Goal: Task Accomplishment & Management: Complete application form

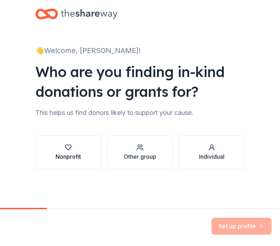
click at [70, 161] on button "Nonprofit" at bounding box center [68, 152] width 66 height 34
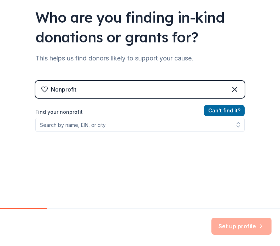
scroll to position [55, 0]
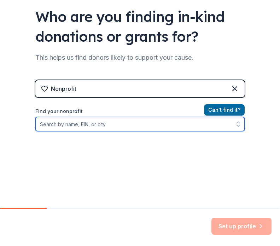
click at [96, 122] on input "Find your nonprofit" at bounding box center [139, 124] width 209 height 14
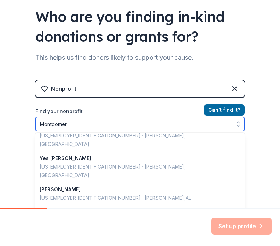
scroll to position [1, 0]
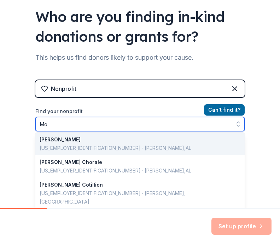
type input "M"
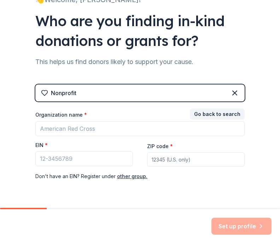
scroll to position [54, 0]
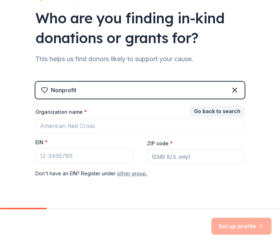
click at [136, 175] on button "other group." at bounding box center [132, 173] width 30 height 8
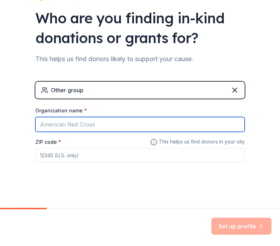
click at [93, 123] on input "Organization name *" at bounding box center [139, 124] width 209 height 15
click at [107, 126] on input "Organization name *" at bounding box center [139, 124] width 209 height 15
type input "[US_STATE] State Combined Campaign"
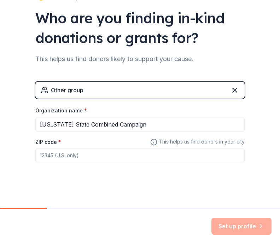
click at [91, 159] on input "ZIP code *" at bounding box center [139, 155] width 209 height 14
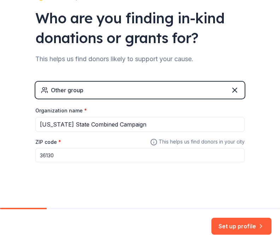
scroll to position [56, 0]
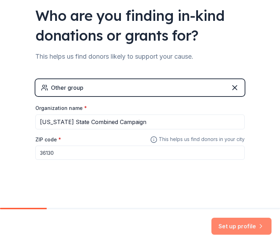
type input "36130"
click at [230, 220] on button "Set up profile" at bounding box center [241, 226] width 60 height 17
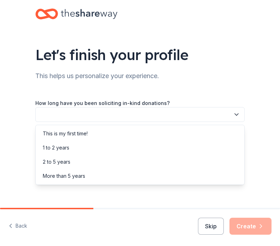
click at [162, 115] on button "button" at bounding box center [139, 114] width 209 height 15
click at [116, 174] on div "More than 5 years" at bounding box center [140, 176] width 206 height 14
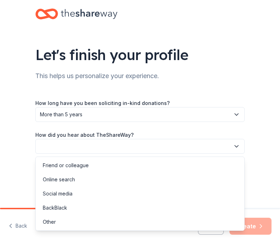
click at [122, 144] on button "button" at bounding box center [139, 146] width 209 height 15
click at [117, 183] on div "Online search" at bounding box center [140, 179] width 206 height 14
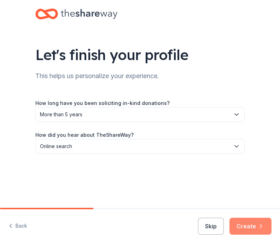
click at [247, 223] on button "Create" at bounding box center [250, 226] width 42 height 17
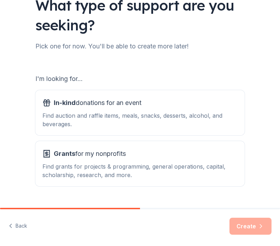
scroll to position [66, 0]
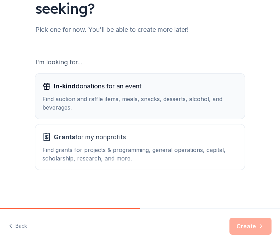
click at [150, 88] on div "In-kind donations for an event" at bounding box center [139, 86] width 195 height 11
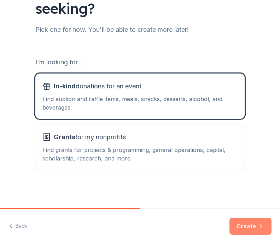
click at [260, 230] on button "Create" at bounding box center [250, 226] width 42 height 17
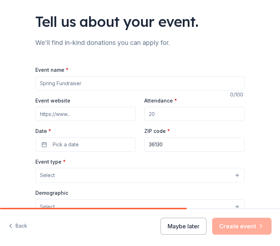
scroll to position [34, 0]
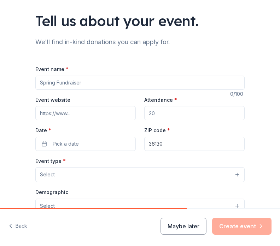
click at [141, 87] on input "Event name *" at bounding box center [139, 83] width 209 height 14
type input "Silent Auction"
type input "200"
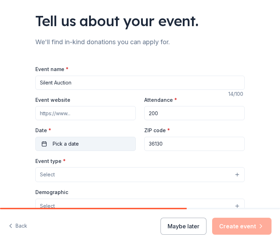
click at [42, 146] on button "Pick a date" at bounding box center [85, 144] width 100 height 14
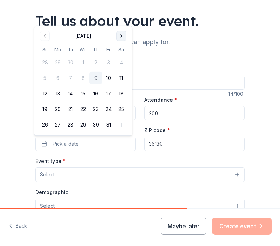
click at [120, 34] on button "Go to next month" at bounding box center [121, 36] width 10 height 10
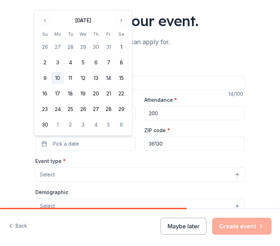
click at [59, 79] on button "10" at bounding box center [57, 78] width 13 height 13
click at [166, 153] on div "Event name * Silent Auction 14 /100 Event website Attendance * 200 Date * 11/10…" at bounding box center [139, 228] width 209 height 326
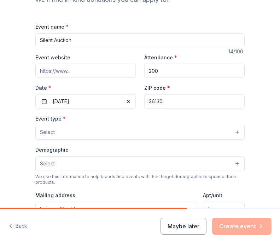
scroll to position [77, 0]
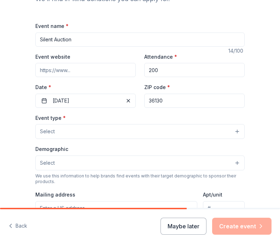
click at [146, 132] on button "Select" at bounding box center [139, 131] width 209 height 15
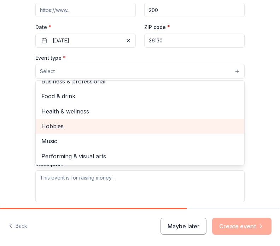
scroll to position [0, 0]
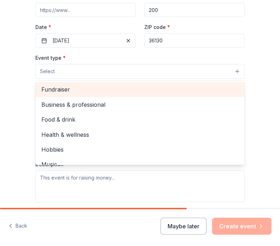
click at [76, 92] on span "Fundraiser" at bounding box center [139, 89] width 197 height 9
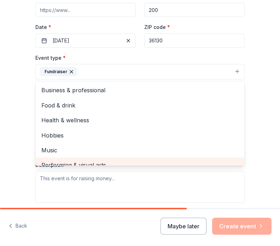
scroll to position [8, 0]
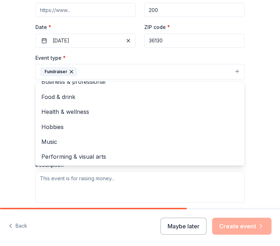
click at [27, 138] on div "Tell us about your event. We'll find in-kind donations you can apply for. Event…" at bounding box center [140, 93] width 226 height 460
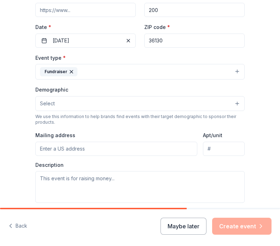
click at [64, 98] on button "Select" at bounding box center [139, 103] width 209 height 15
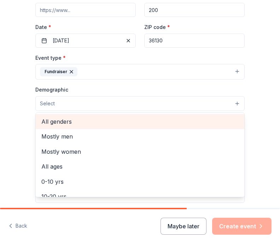
click at [64, 127] on div "All genders" at bounding box center [140, 121] width 208 height 15
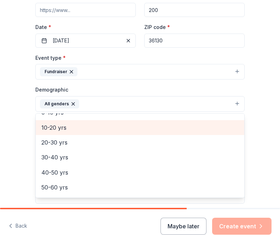
scroll to position [55, 0]
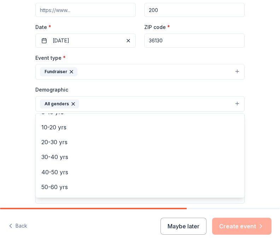
click at [16, 138] on div "Tell us about your event. We'll find in-kind donations you can apply for. Event…" at bounding box center [140, 93] width 280 height 460
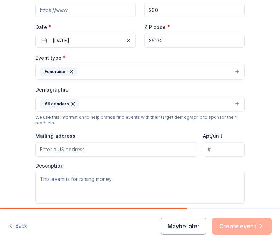
click at [110, 102] on button "All genders" at bounding box center [139, 104] width 209 height 16
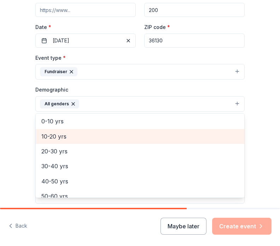
scroll to position [49, 0]
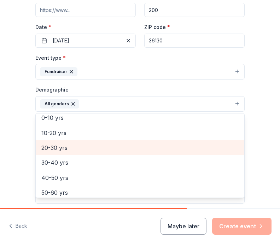
click at [91, 151] on span "20-30 yrs" at bounding box center [139, 147] width 197 height 9
click at [88, 148] on span "30-40 yrs" at bounding box center [139, 147] width 197 height 9
click at [88, 148] on span "40-50 yrs" at bounding box center [139, 147] width 197 height 9
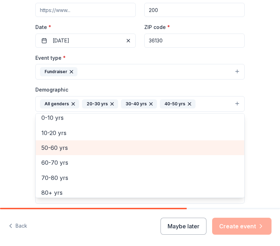
click at [88, 148] on span "50-60 yrs" at bounding box center [139, 147] width 197 height 9
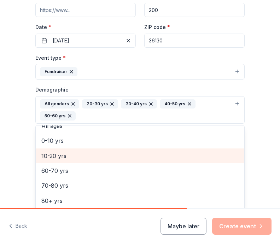
scroll to position [38, 0]
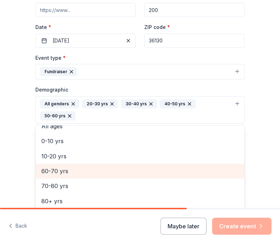
click at [95, 164] on div "60-70 yrs" at bounding box center [140, 171] width 208 height 15
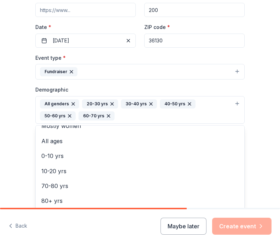
click at [17, 171] on div "Tell us about your event. We'll find in-kind donations you can apply for. Event…" at bounding box center [140, 99] width 280 height 472
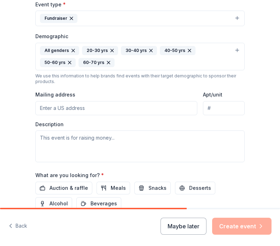
scroll to position [202, 0]
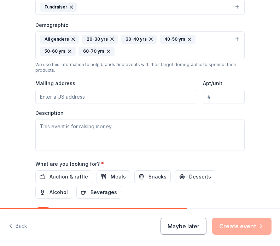
click at [53, 94] on input "Mailing address" at bounding box center [116, 97] width 162 height 14
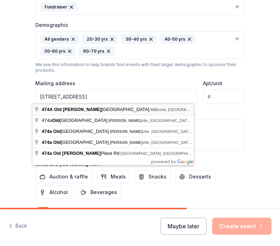
type input "474A Old Prattville Road, Millbrook, AL, 36054"
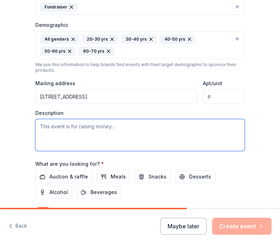
click at [95, 139] on textarea at bounding box center [139, 135] width 209 height 32
click at [75, 131] on textarea at bounding box center [139, 135] width 209 height 32
paste textarea "Every year the state employees of the State of Alabama pledge and raise money f…"
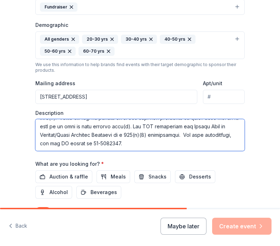
scroll to position [144, 0]
type textarea "Every year the state employees of the State of Alabama pledge and raise money f…"
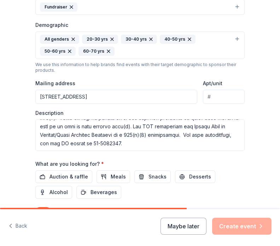
click at [8, 159] on div "Tell us about your event. We'll find in-kind donations you can apply for. Event…" at bounding box center [140, 34] width 280 height 472
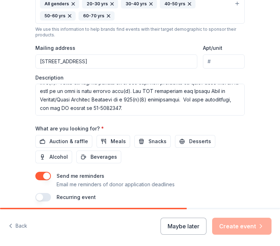
scroll to position [264, 0]
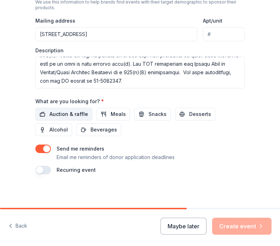
click at [75, 117] on span "Auction & raffle" at bounding box center [68, 114] width 39 height 8
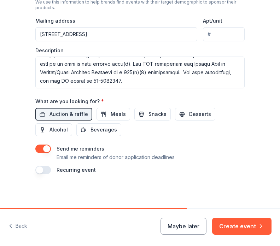
click at [38, 171] on button "button" at bounding box center [43, 170] width 16 height 8
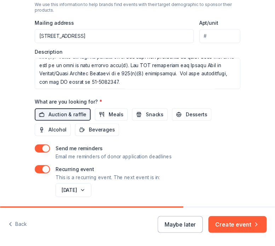
scroll to position [290, 0]
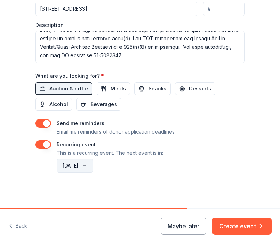
click at [88, 167] on button "November 2026" at bounding box center [75, 166] width 36 height 14
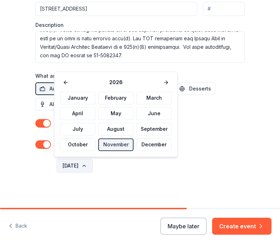
click at [88, 167] on button "November 2026" at bounding box center [75, 166] width 36 height 14
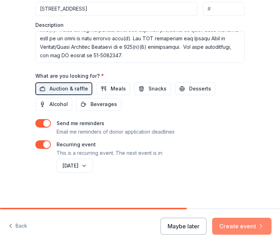
click at [251, 225] on button "Create event" at bounding box center [241, 226] width 59 height 17
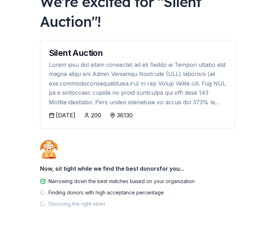
scroll to position [62, 0]
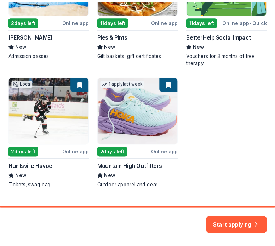
scroll to position [221, 0]
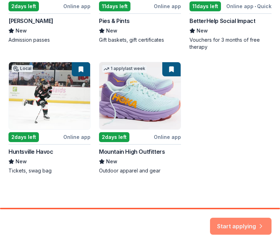
click at [245, 223] on button "Start applying" at bounding box center [240, 221] width 61 height 17
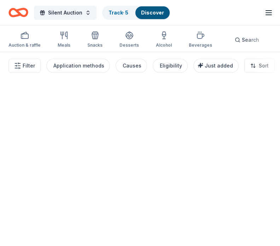
click at [244, 149] on div at bounding box center [140, 149] width 280 height 194
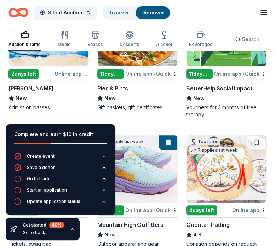
scroll to position [131, 0]
click at [68, 74] on div "Online app" at bounding box center [71, 73] width 34 height 9
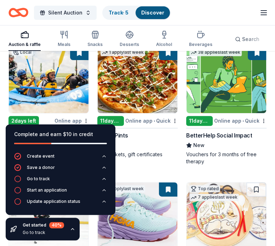
scroll to position [96, 0]
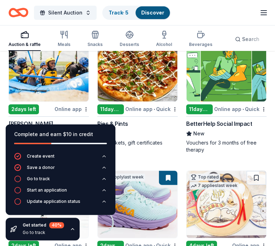
click at [140, 84] on img at bounding box center [137, 67] width 79 height 67
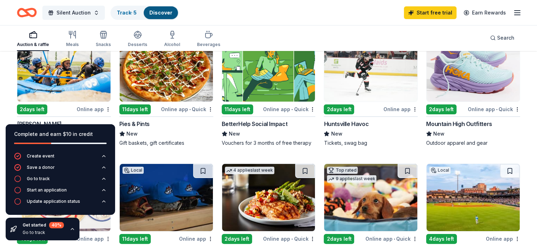
click at [279, 79] on img at bounding box center [473, 67] width 93 height 67
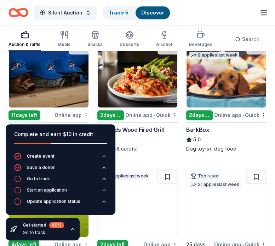
scroll to position [379, 0]
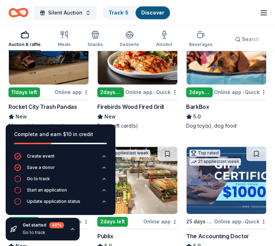
click at [59, 72] on img at bounding box center [48, 50] width 79 height 67
click at [227, 91] on div "Online app • Quick" at bounding box center [240, 92] width 52 height 9
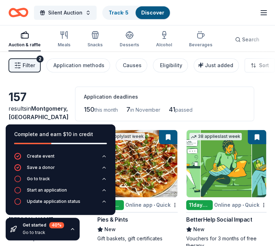
scroll to position [0, 0]
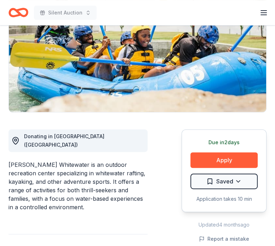
scroll to position [103, 0]
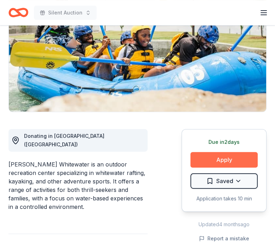
click at [233, 161] on button "Apply" at bounding box center [223, 160] width 67 height 16
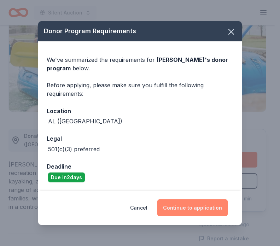
click at [190, 209] on button "Continue to application" at bounding box center [192, 207] width 70 height 17
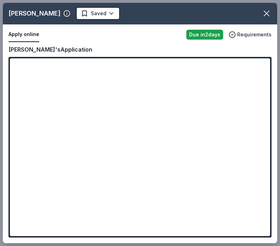
click at [58, 166] on div "Montgomery Whitewater Saved Apply online Due in 2 days Requirements Copy and pa…" at bounding box center [140, 123] width 274 height 240
click at [37, 162] on div "Montgomery Whitewater Saved Apply online Due in 2 days Requirements Copy and pa…" at bounding box center [140, 123] width 274 height 240
click at [54, 165] on div "Montgomery Whitewater Saved Apply online Due in 2 days Requirements Copy and pa…" at bounding box center [140, 123] width 274 height 240
click at [188, 26] on div "Montgomery Whitewater Saved Apply online Due in 2 days Requirements Copy and pa…" at bounding box center [140, 123] width 274 height 240
click at [110, 163] on div "Montgomery Whitewater Saved Apply online Due in 2 days Requirements Copy and pa…" at bounding box center [140, 123] width 274 height 240
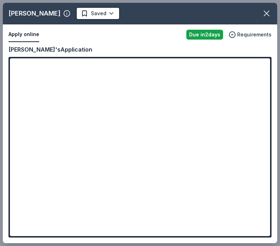
click at [110, 163] on div "Montgomery Whitewater Saved Apply online Due in 2 days Requirements Copy and pa…" at bounding box center [140, 123] width 274 height 240
drag, startPoint x: 266, startPoint y: 84, endPoint x: 247, endPoint y: 133, distance: 52.5
click at [259, 141] on div "Montgomery Whitewater Saved Apply online Due in 2 days Requirements Copy and pa…" at bounding box center [140, 123] width 274 height 240
click at [267, 17] on icon "button" at bounding box center [266, 13] width 10 height 10
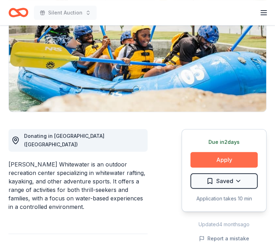
click at [241, 160] on button "Apply" at bounding box center [223, 160] width 67 height 16
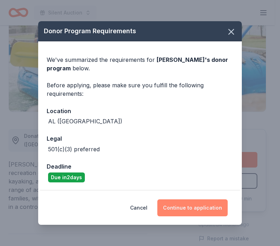
click at [205, 208] on button "Continue to application" at bounding box center [192, 207] width 70 height 17
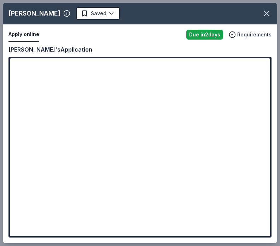
click at [61, 163] on div "Montgomery Whitewater Saved Apply online Due in 2 days Requirements Copy and pa…" at bounding box center [140, 123] width 274 height 240
click at [25, 35] on div "Montgomery Whitewater Saved Apply online Due in 2 days Requirements Copy and pa…" at bounding box center [140, 123] width 274 height 240
click at [29, 48] on div "Montgomery Whitewater Saved Apply online Due in 2 days Requirements Copy and pa…" at bounding box center [140, 123] width 274 height 240
click at [26, 81] on div "Montgomery Whitewater Saved Apply online Due in 2 days Requirements Copy and pa…" at bounding box center [140, 123] width 274 height 240
click at [271, 12] on icon "button" at bounding box center [266, 13] width 10 height 10
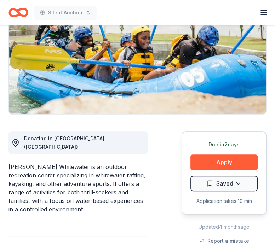
scroll to position [0, 0]
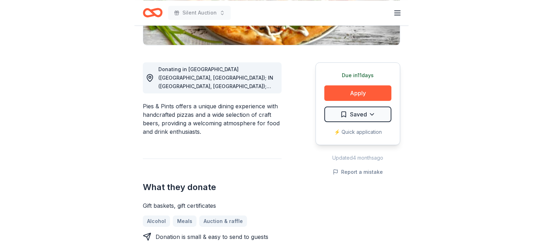
scroll to position [177, 0]
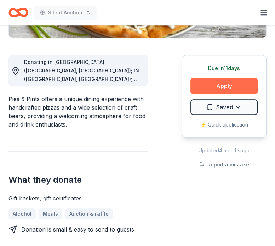
click at [228, 89] on button "Apply" at bounding box center [223, 86] width 67 height 16
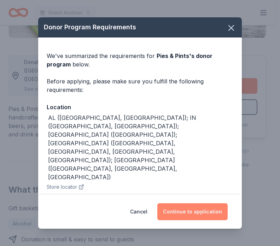
click at [182, 213] on button "Continue to application" at bounding box center [192, 211] width 70 height 17
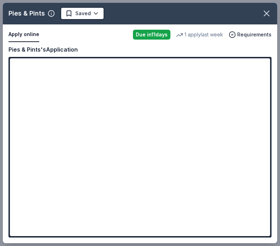
drag, startPoint x: 267, startPoint y: 101, endPoint x: 267, endPoint y: 163, distance: 62.5
click at [274, 162] on div "Pies & Pints Saved Apply online Due in 11 days 1 apply last week Requirements C…" at bounding box center [140, 123] width 280 height 246
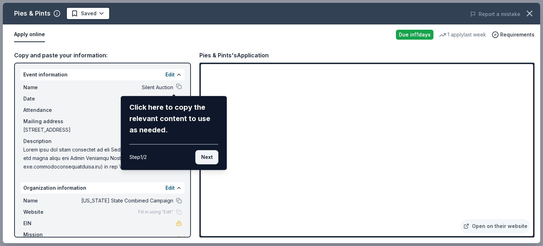
click at [209, 154] on button "Next" at bounding box center [206, 157] width 23 height 14
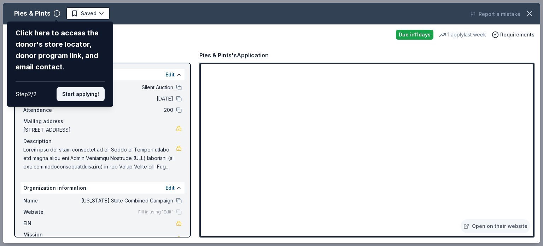
click at [85, 94] on button "Start applying!" at bounding box center [81, 94] width 48 height 14
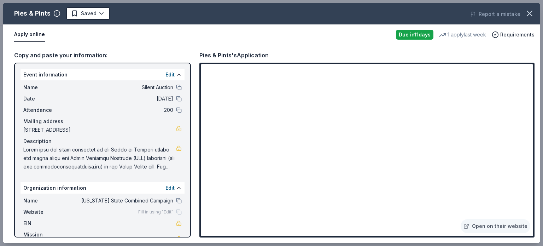
click at [174, 87] on div "Pies & Pints Saved Report a mistake Apply online Due in 11 days 1 apply last we…" at bounding box center [271, 123] width 537 height 240
click at [274, 107] on div "Pies & Pints Saved Report a mistake Apply online Due in 11 days 1 apply last we…" at bounding box center [271, 123] width 537 height 240
click at [274, 224] on div "Pies & Pints Saved Report a mistake Apply online Due in 11 days 1 apply last we…" at bounding box center [271, 123] width 537 height 240
drag, startPoint x: 498, startPoint y: 224, endPoint x: 501, endPoint y: 228, distance: 5.3
click at [274, 228] on div "Pies & Pints Saved Report a mistake Apply online Due in 11 days 1 apply last we…" at bounding box center [271, 123] width 537 height 240
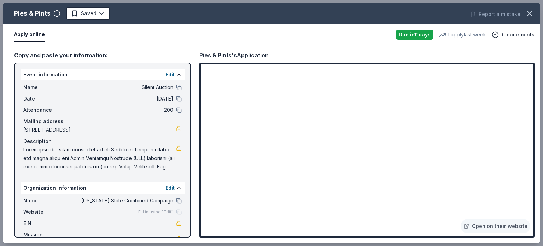
click at [274, 225] on div "Pies & Pints Saved Report a mistake Apply online Due in 11 days 1 apply last we…" at bounding box center [271, 123] width 537 height 240
click at [176, 200] on button at bounding box center [179, 201] width 6 height 6
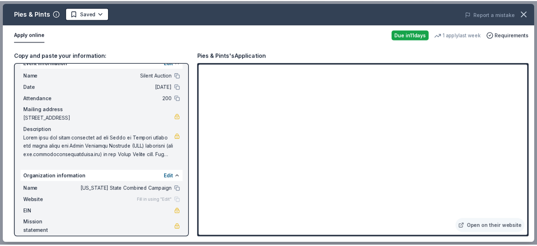
scroll to position [18, 0]
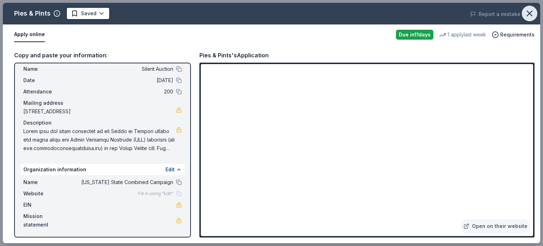
click at [274, 13] on icon "button" at bounding box center [529, 13] width 10 height 10
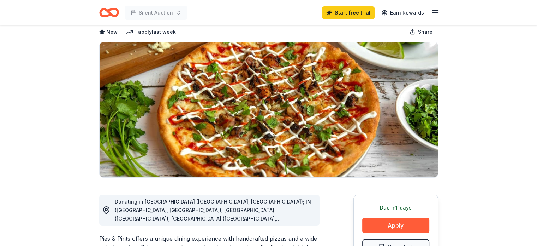
scroll to position [35, 0]
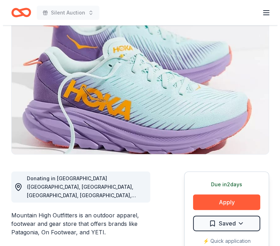
scroll to position [212, 0]
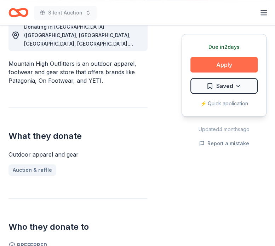
click at [225, 67] on button "Apply" at bounding box center [223, 65] width 67 height 16
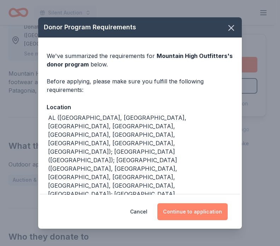
click at [194, 210] on button "Continue to application" at bounding box center [192, 211] width 70 height 17
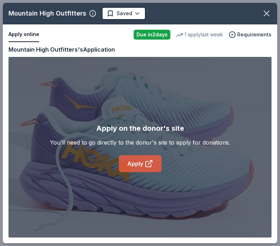
click at [135, 163] on link "Apply" at bounding box center [140, 163] width 43 height 17
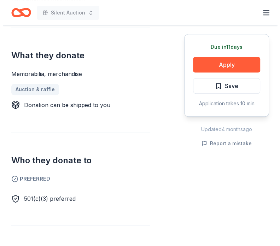
scroll to position [283, 0]
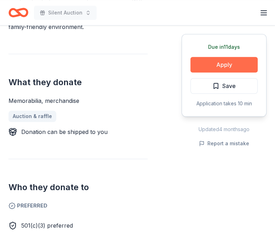
click at [219, 63] on button "Apply" at bounding box center [223, 65] width 67 height 16
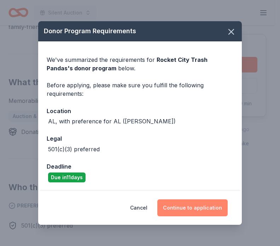
click at [198, 207] on button "Continue to application" at bounding box center [192, 207] width 70 height 17
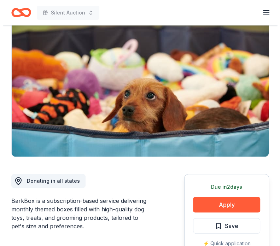
scroll to position [106, 0]
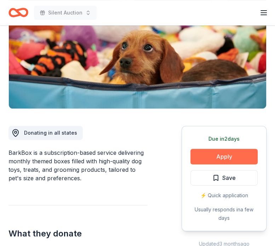
click at [210, 157] on button "Apply" at bounding box center [223, 157] width 67 height 16
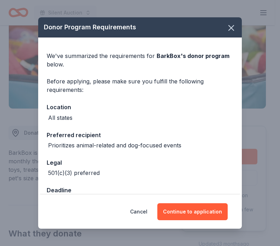
scroll to position [20, 0]
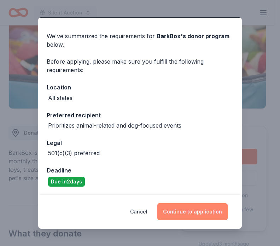
click at [201, 213] on button "Continue to application" at bounding box center [192, 211] width 70 height 17
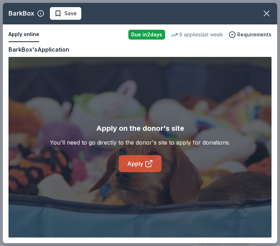
click at [145, 164] on icon at bounding box center [149, 163] width 8 height 8
